Goal: Complete application form

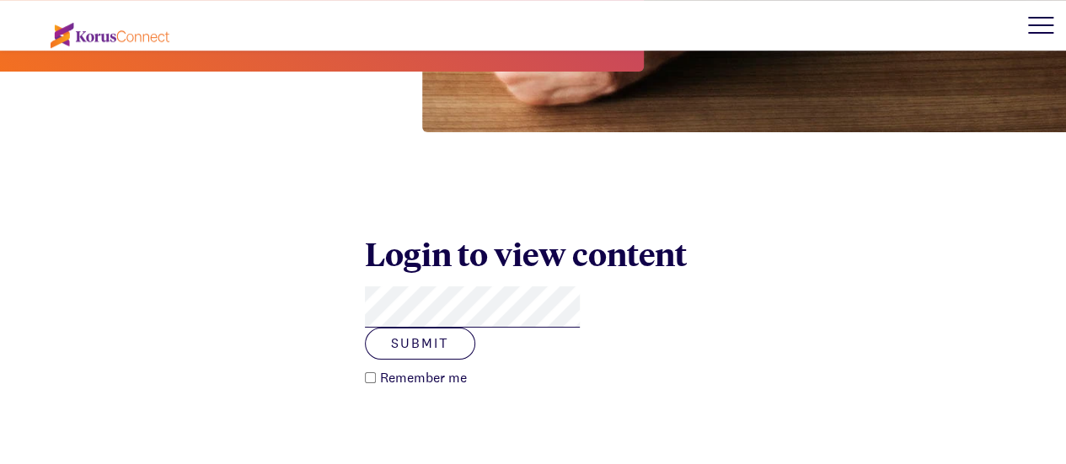
scroll to position [559, 0]
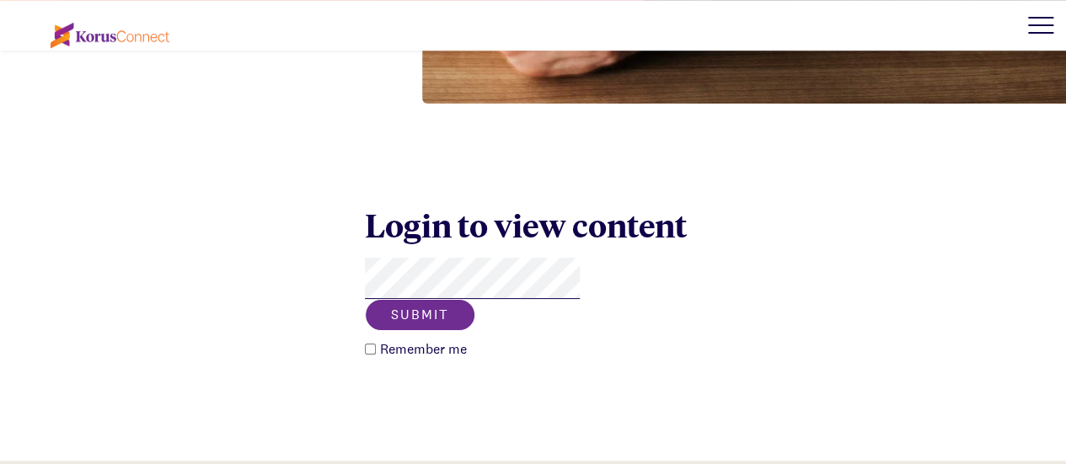
click at [475, 299] on button "Submit" at bounding box center [420, 315] width 110 height 32
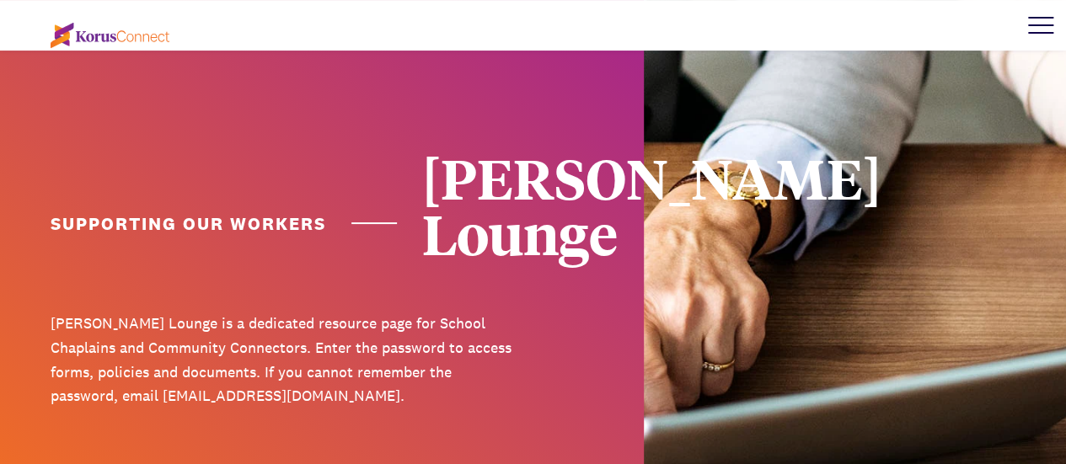
scroll to position [0, 0]
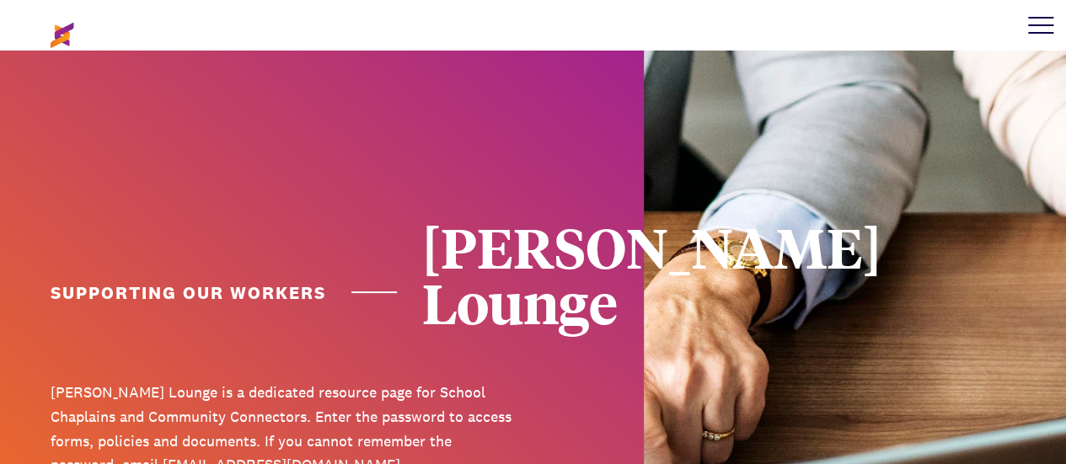
click at [1030, 29] on div at bounding box center [1041, 25] width 51 height 51
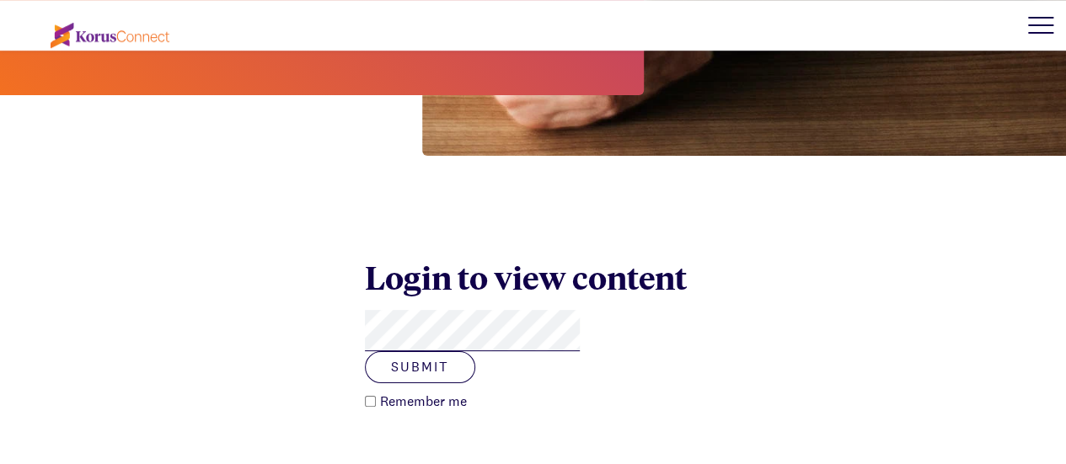
scroll to position [507, 0]
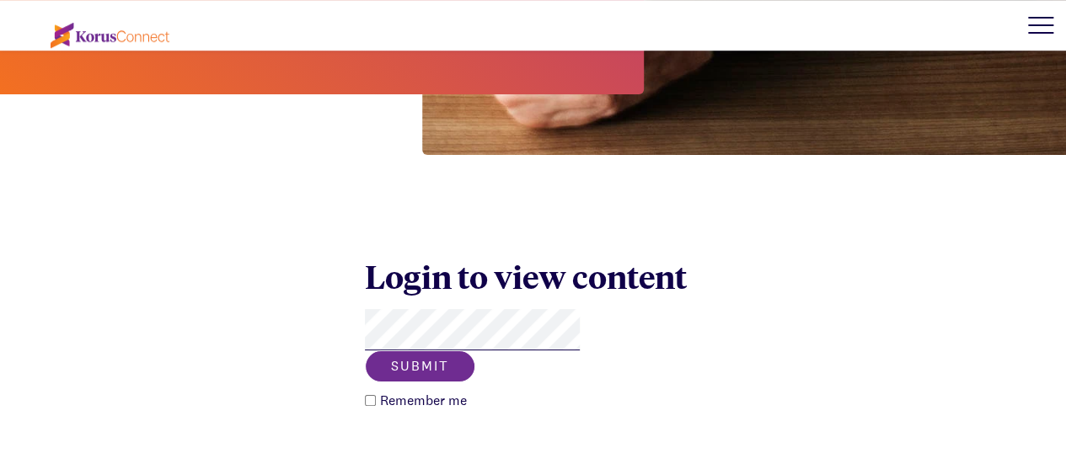
click at [475, 351] on button "Submit" at bounding box center [420, 367] width 110 height 32
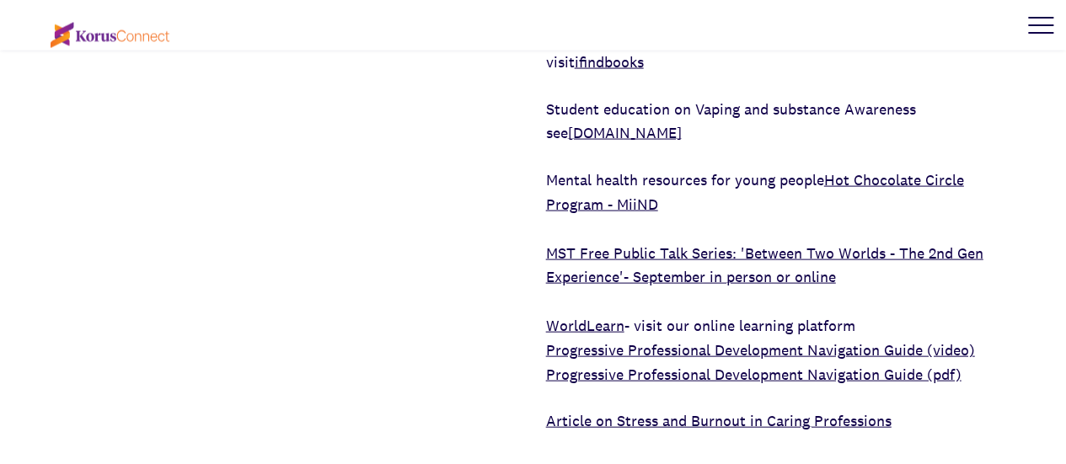
scroll to position [4865, 0]
click at [576, 315] on link "WorldLearn" at bounding box center [585, 324] width 78 height 19
